Goal: Information Seeking & Learning: Learn about a topic

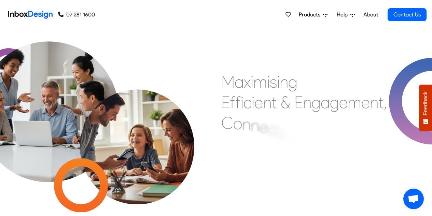
click at [312, 13] on span "Products" at bounding box center [311, 15] width 24 height 8
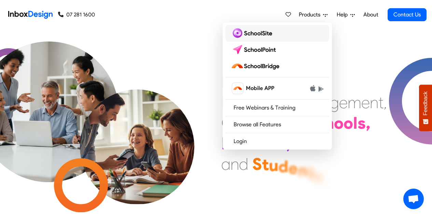
click at [261, 33] on img at bounding box center [253, 33] width 44 height 11
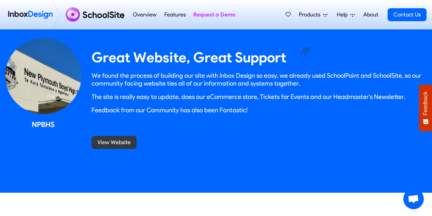
scroll to position [663, 0]
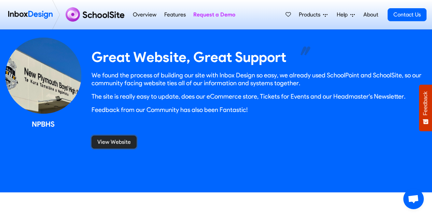
click at [113, 143] on link "View Website" at bounding box center [114, 141] width 45 height 13
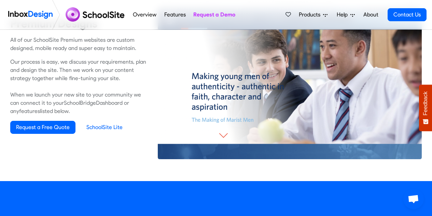
scroll to position [477, 0]
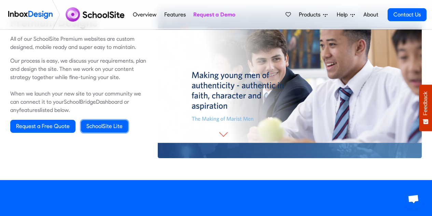
click at [110, 124] on link "SchoolSite Lite" at bounding box center [104, 126] width 47 height 12
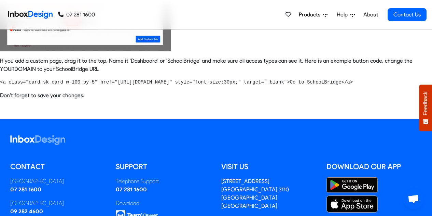
scroll to position [573, 0]
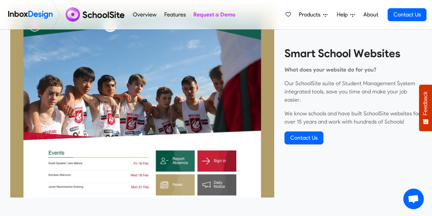
scroll to position [243, 0]
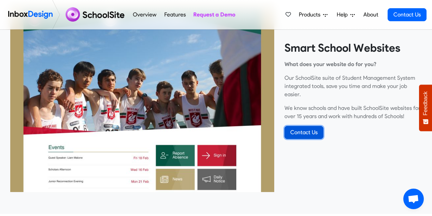
click at [316, 128] on link "Contact Us" at bounding box center [304, 132] width 39 height 13
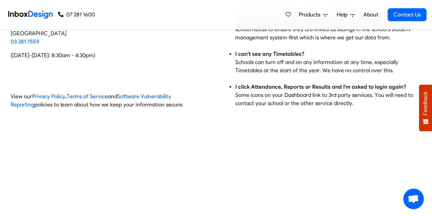
scroll to position [202, 0]
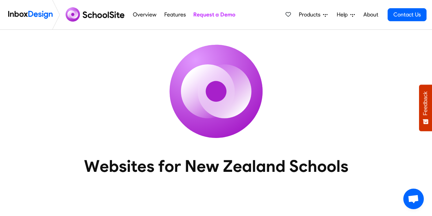
click at [310, 14] on span "Products" at bounding box center [311, 15] width 24 height 8
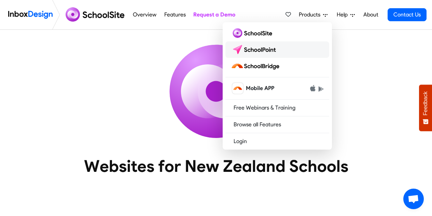
click at [269, 46] on img at bounding box center [255, 49] width 48 height 11
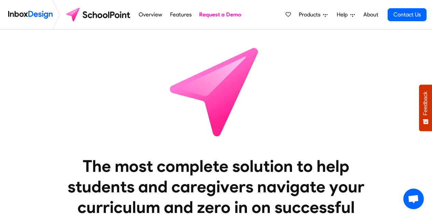
click at [318, 9] on link "Products" at bounding box center [313, 15] width 34 height 14
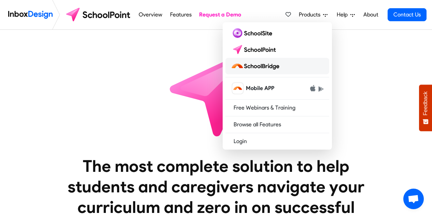
click at [277, 64] on img at bounding box center [256, 65] width 51 height 11
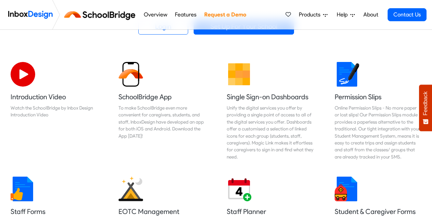
scroll to position [201, 0]
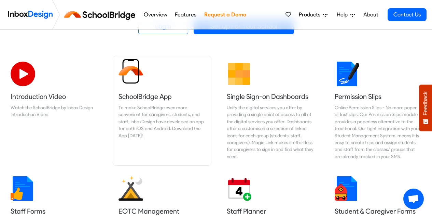
click at [151, 91] on link "SchoolBridge App To make SchoolBridge even more convenient for caregivers, stud…" at bounding box center [162, 110] width 98 height 109
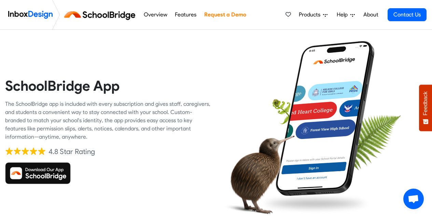
scroll to position [18, 0]
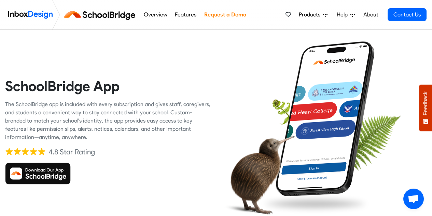
click at [314, 14] on span "Products" at bounding box center [311, 15] width 24 height 8
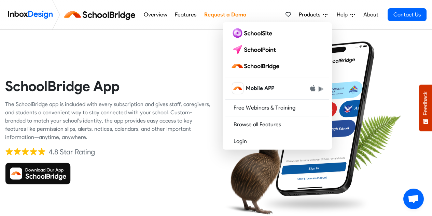
click at [389, 83] on div at bounding box center [324, 131] width 206 height 206
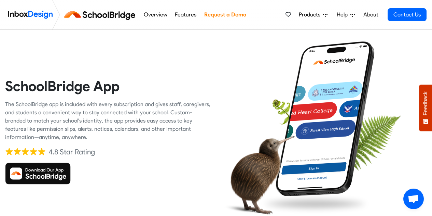
click at [314, 15] on span "Products" at bounding box center [311, 15] width 24 height 8
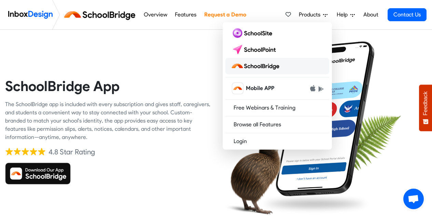
click at [276, 65] on img at bounding box center [256, 65] width 51 height 11
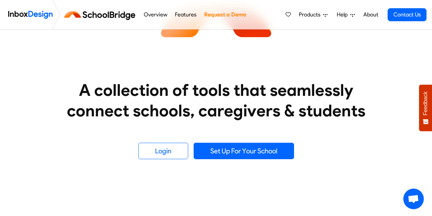
scroll to position [76, 0]
